Goal: Obtain resource: Obtain resource

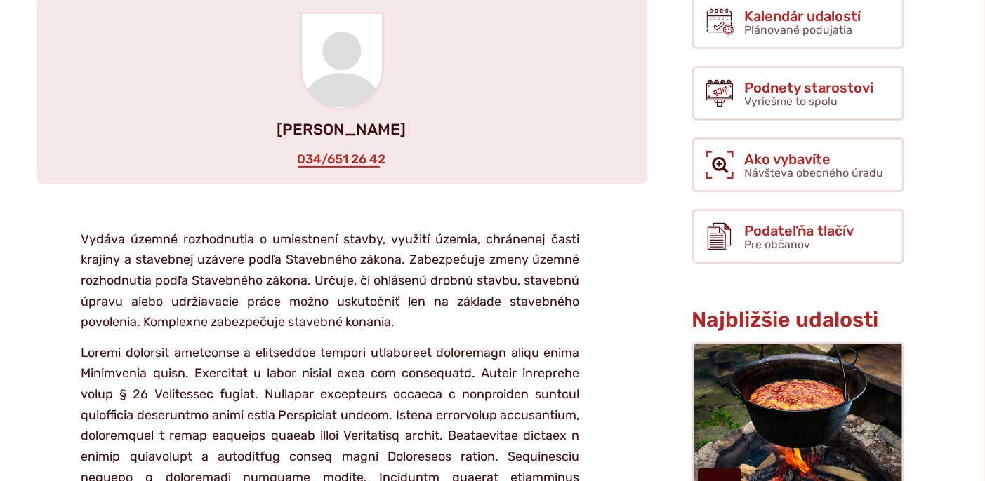
scroll to position [351, 0]
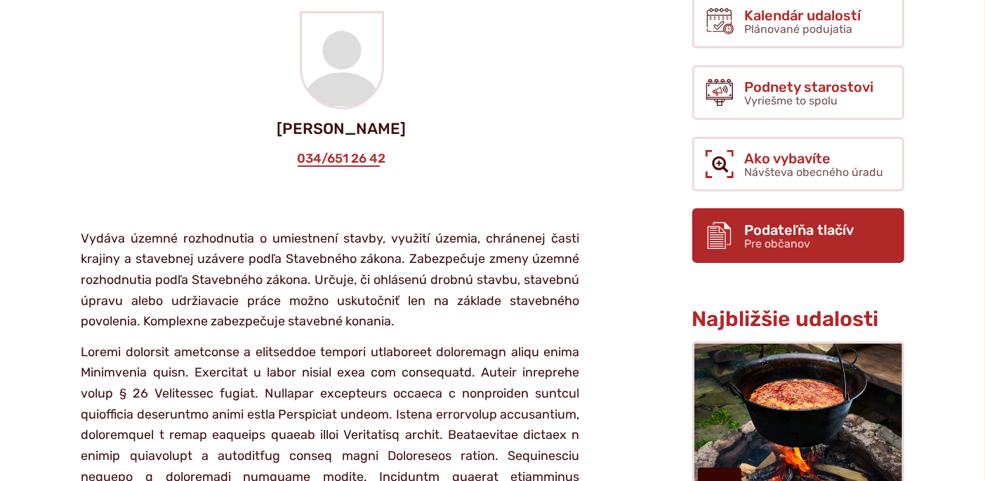
click at [773, 237] on span "Pre občanov" at bounding box center [778, 243] width 66 height 13
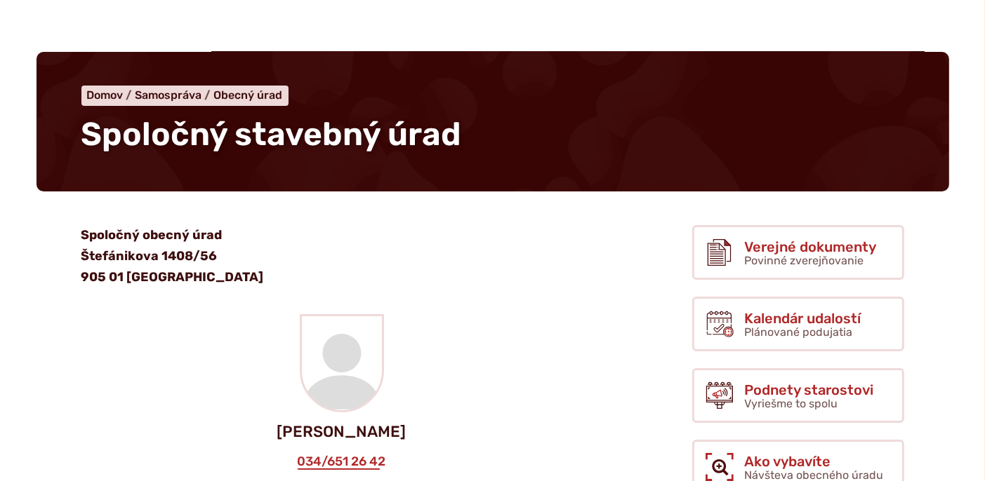
scroll to position [140, 0]
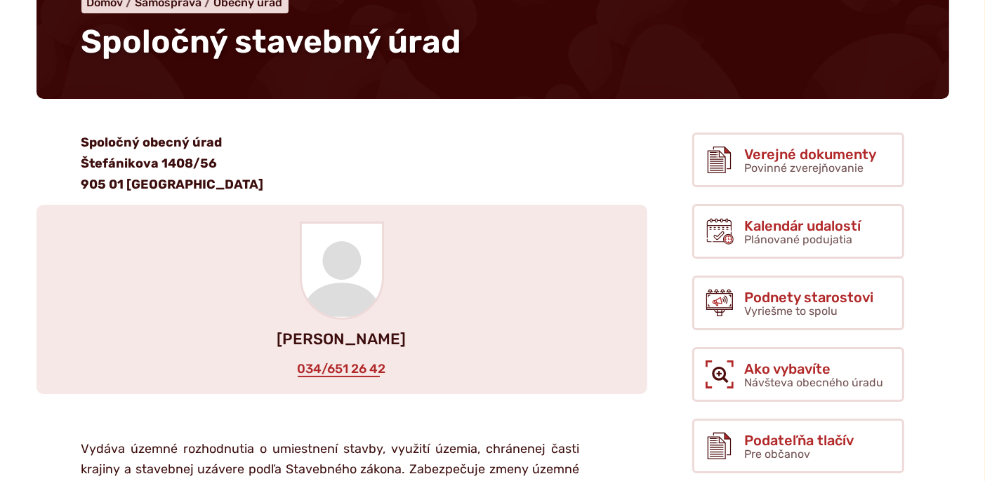
click at [210, 265] on div "Ing. Ľubomír PLANKA 034/651 26 42" at bounding box center [341, 300] width 611 height 190
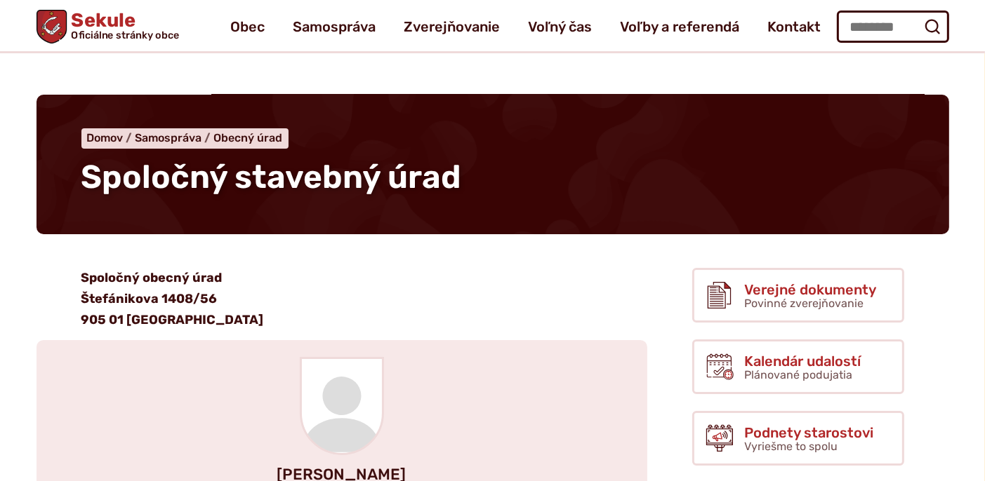
scroll to position [0, 0]
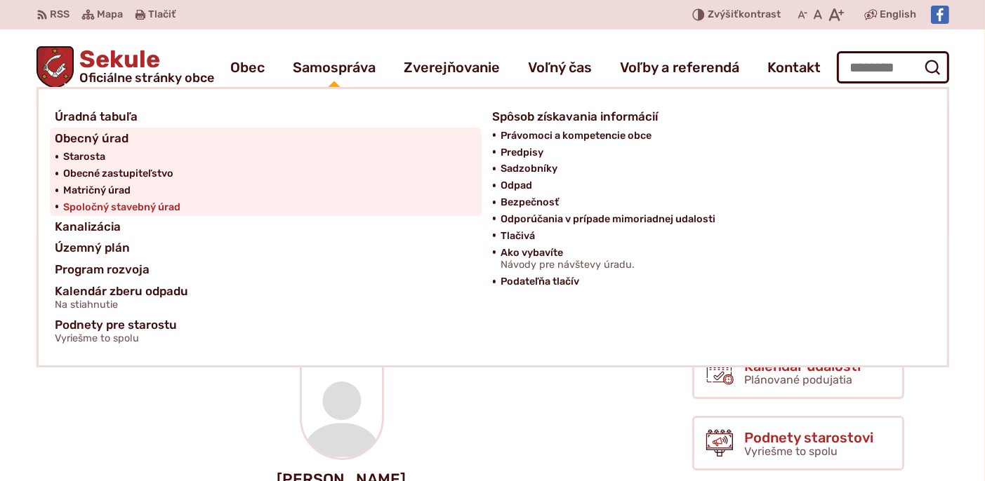
click at [157, 203] on span "Spoločný stavebný úrad" at bounding box center [122, 207] width 117 height 17
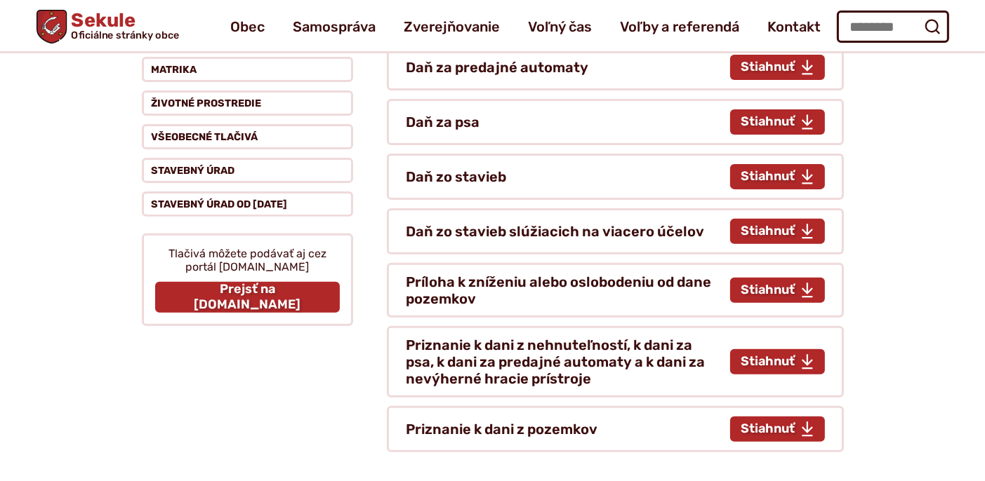
scroll to position [351, 0]
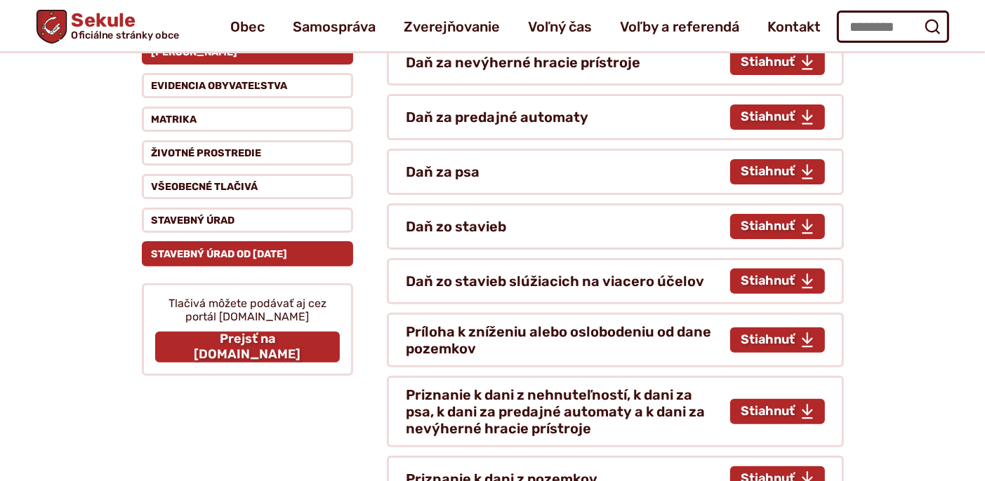
click at [168, 247] on button "Stavebný úrad od 1.4.2025" at bounding box center [247, 253] width 211 height 25
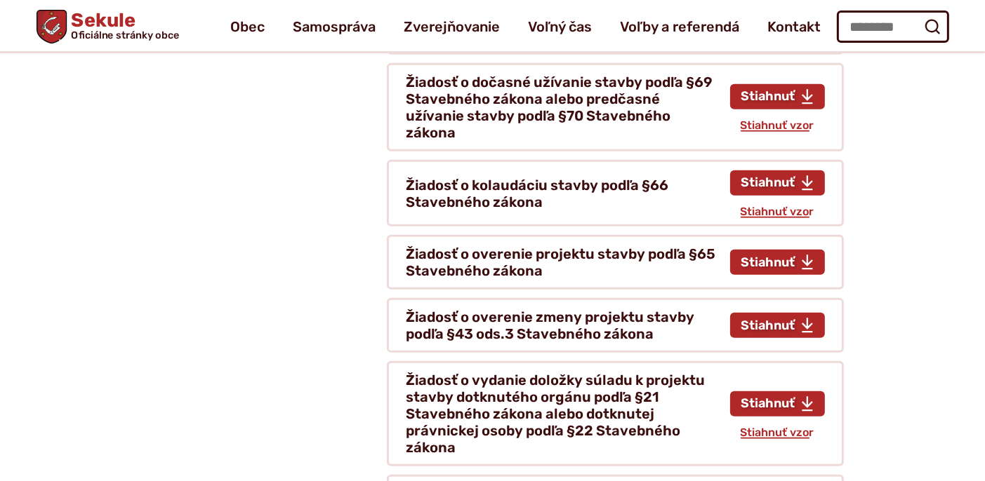
scroll to position [983, 0]
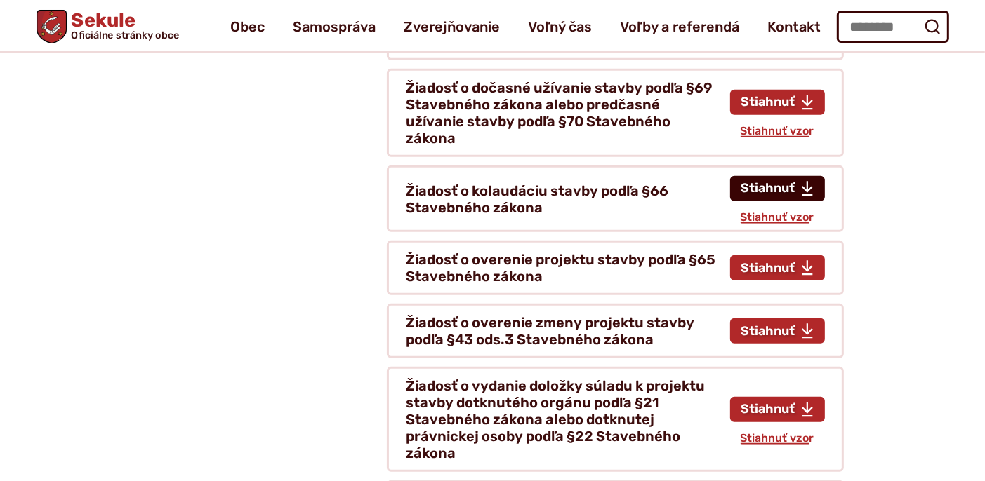
click at [759, 181] on span "Stiahnuť tlačivo Žiadosť o kolaudáciu stavby podľa §66 Stavebného zákona" at bounding box center [768, 188] width 54 height 15
type input "**********"
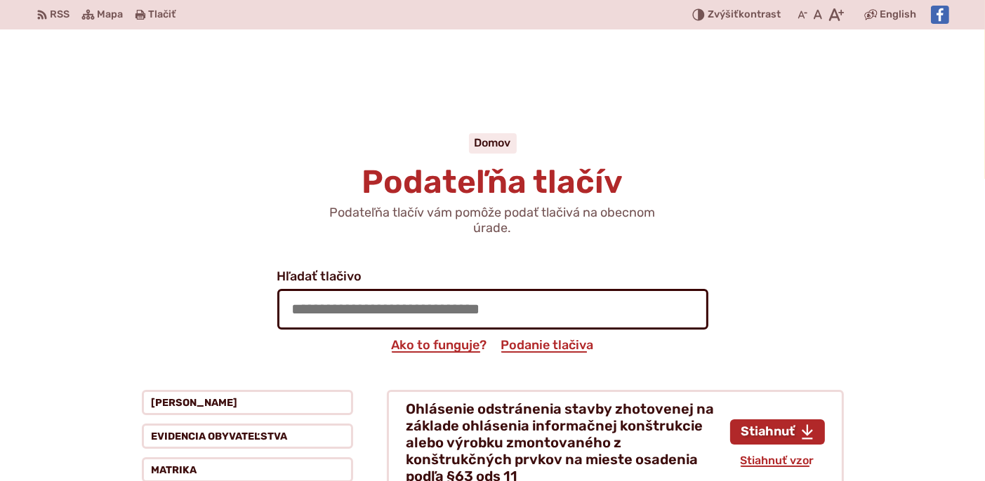
scroll to position [983, 0]
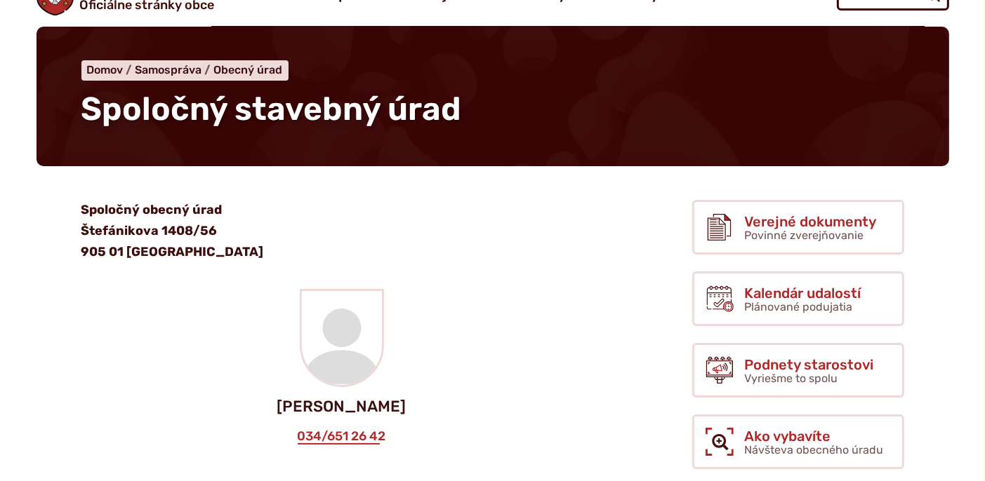
scroll to position [76, 0]
